Goal: Task Accomplishment & Management: Use online tool/utility

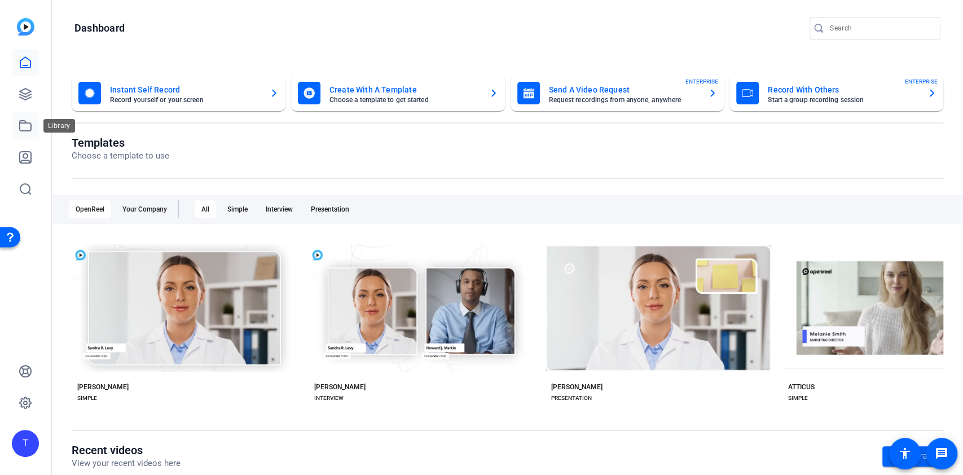
click at [30, 122] on icon at bounding box center [26, 126] width 14 height 14
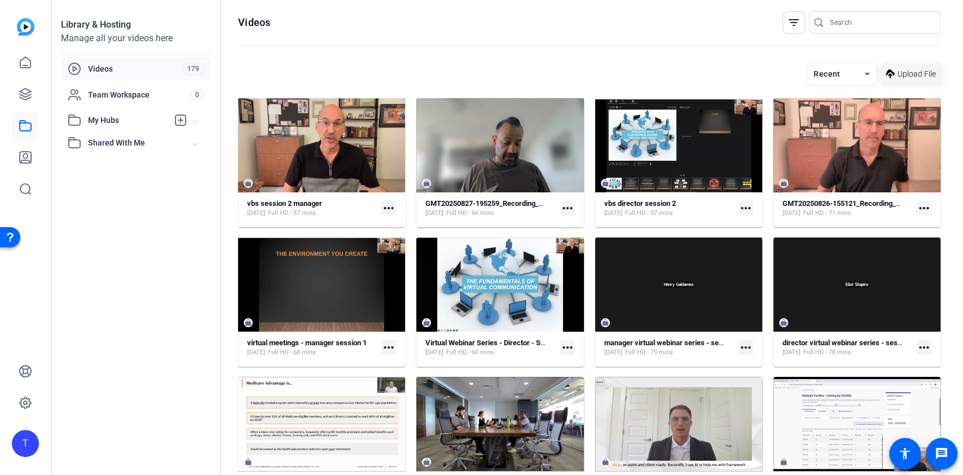
click at [907, 69] on span "Upload File" at bounding box center [916, 74] width 38 height 12
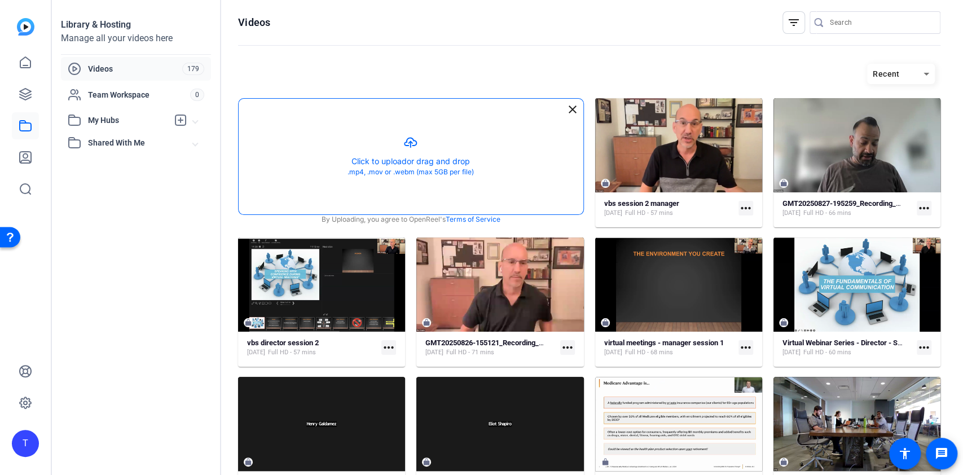
click at [372, 151] on button "button" at bounding box center [411, 157] width 345 height 116
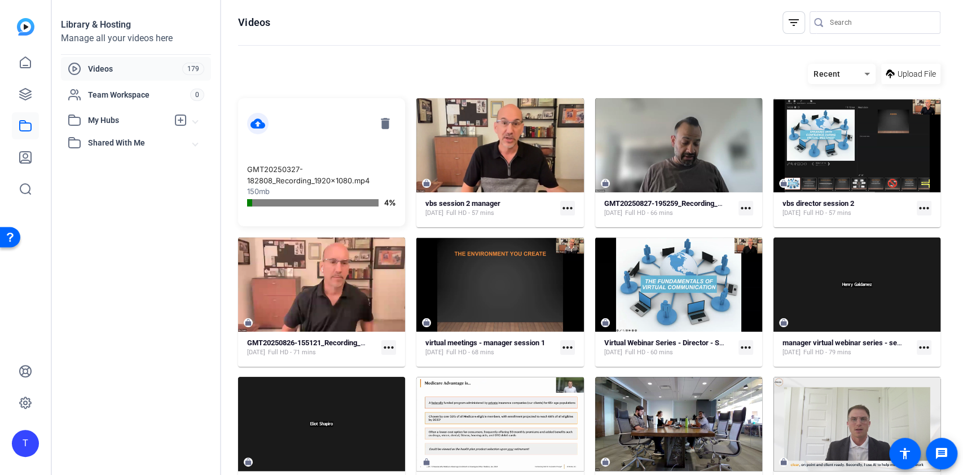
click at [499, 33] on openreel-page-title "Videos filter_list" at bounding box center [589, 22] width 702 height 23
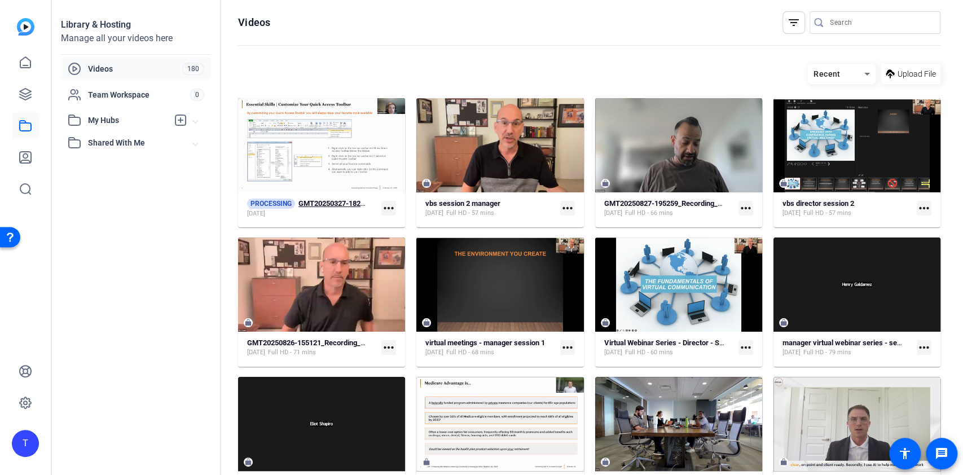
click at [361, 205] on strong "GMT20250327-182808_Recording_1920x1080" at bounding box center [372, 203] width 149 height 8
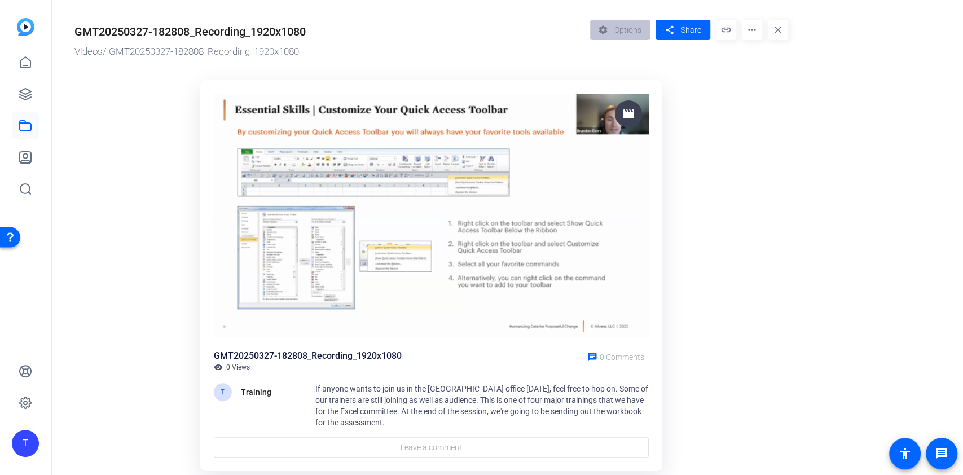
click at [239, 30] on div "GMT20250327-182808_Recording_1920x1080" at bounding box center [189, 31] width 231 height 17
click at [25, 32] on img at bounding box center [25, 26] width 17 height 17
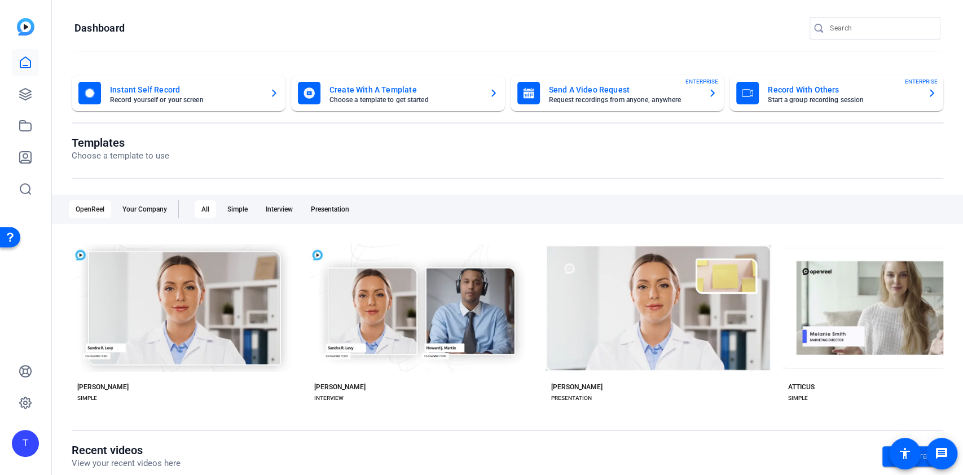
click at [343, 89] on mat-card-title "Create With A Template" at bounding box center [404, 90] width 151 height 14
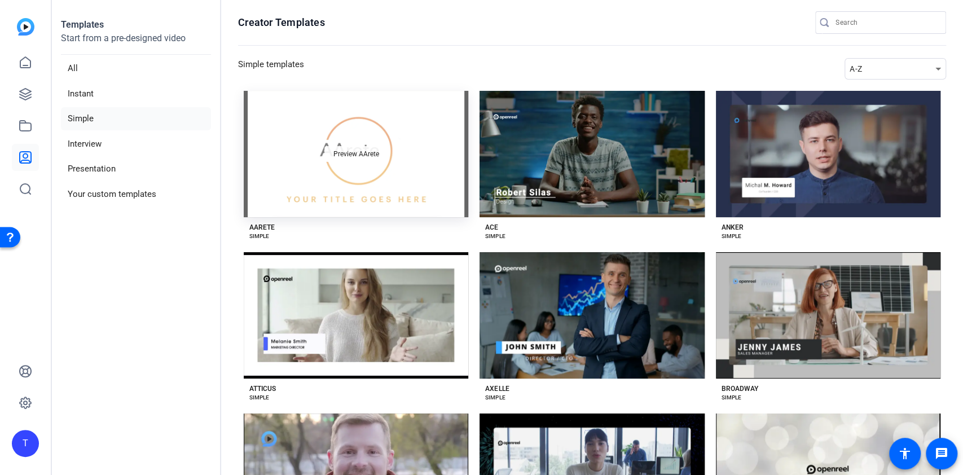
click at [339, 151] on span "Preview AArete" at bounding box center [356, 154] width 46 height 7
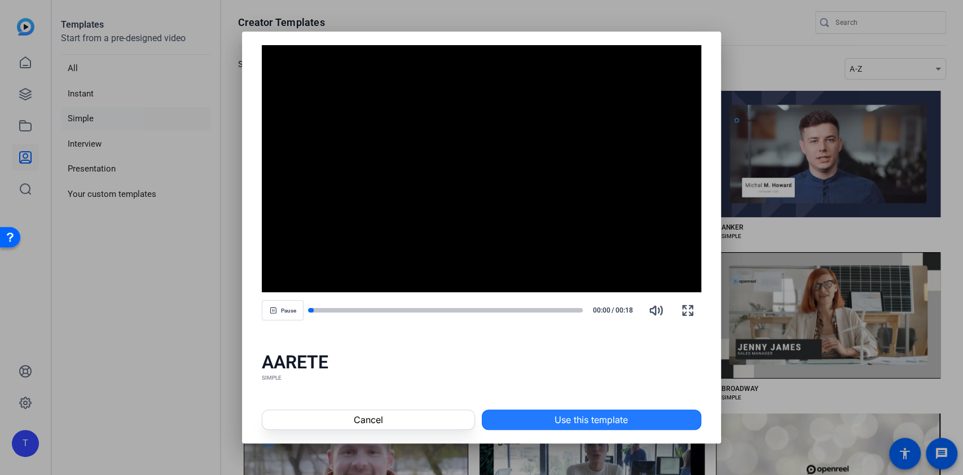
click at [662, 414] on span at bounding box center [591, 419] width 218 height 27
